Goal: Information Seeking & Learning: Learn about a topic

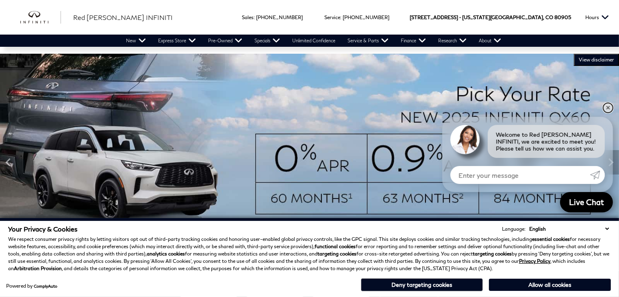
click at [610, 109] on link "✕" at bounding box center [608, 108] width 10 height 10
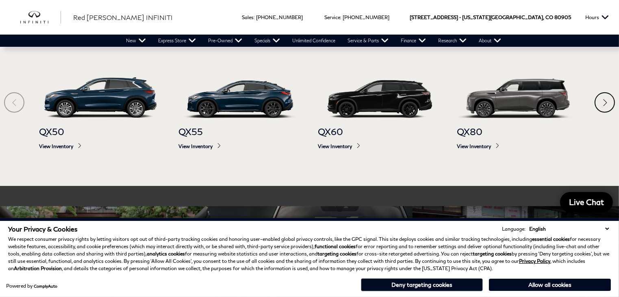
scroll to position [447, 0]
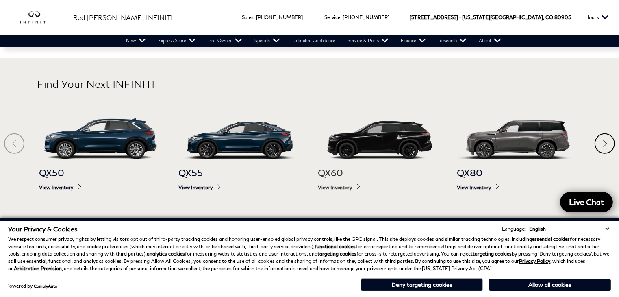
click at [330, 185] on span "View Inventory" at bounding box center [379, 187] width 123 height 6
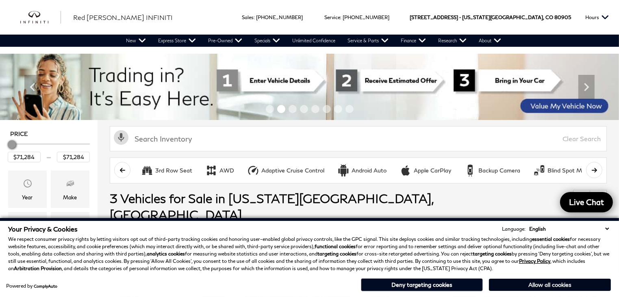
click at [563, 285] on button "Allow all cookies" at bounding box center [550, 284] width 122 height 12
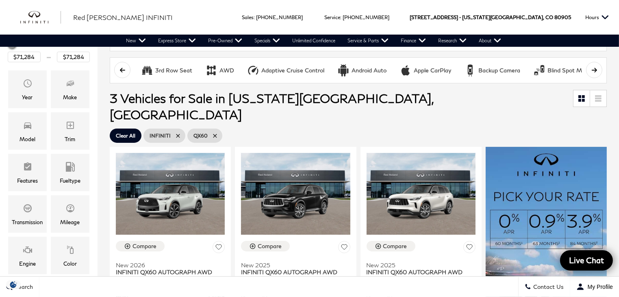
scroll to position [81, 0]
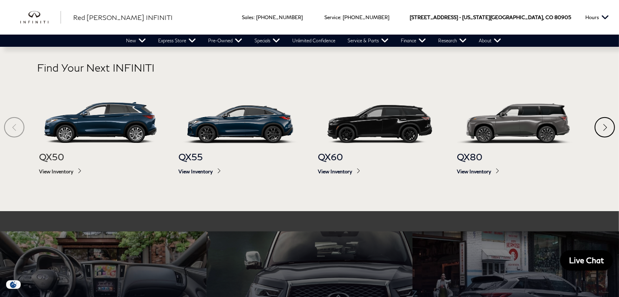
click at [111, 115] on img at bounding box center [100, 122] width 123 height 41
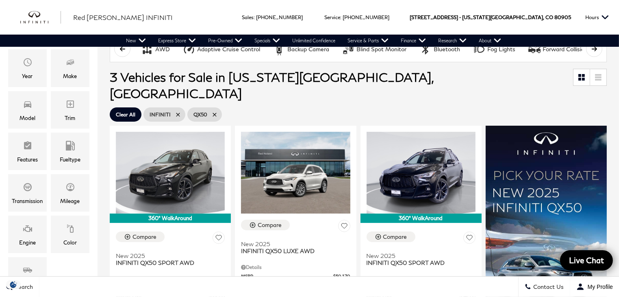
scroll to position [163, 0]
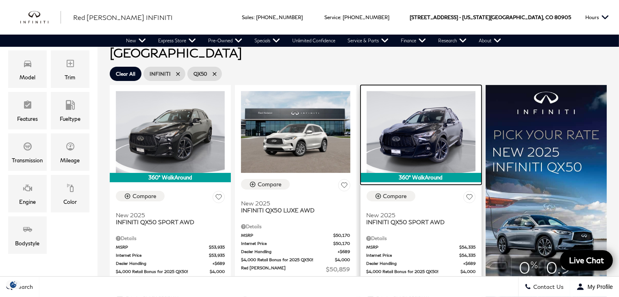
click at [419, 120] on img at bounding box center [421, 132] width 109 height 82
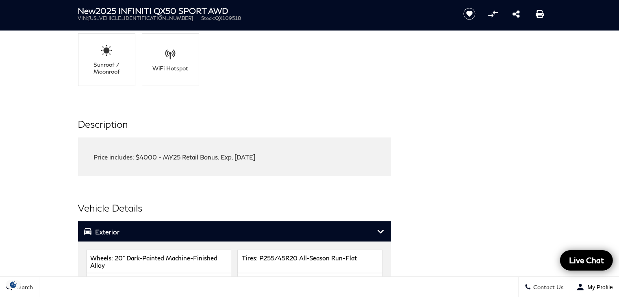
scroll to position [894, 0]
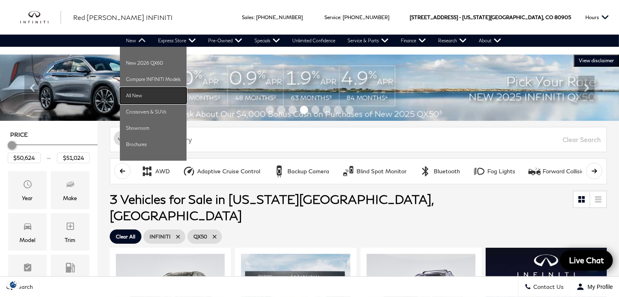
click at [142, 92] on link "All New" at bounding box center [153, 95] width 67 height 16
